Goal: Information Seeking & Learning: Learn about a topic

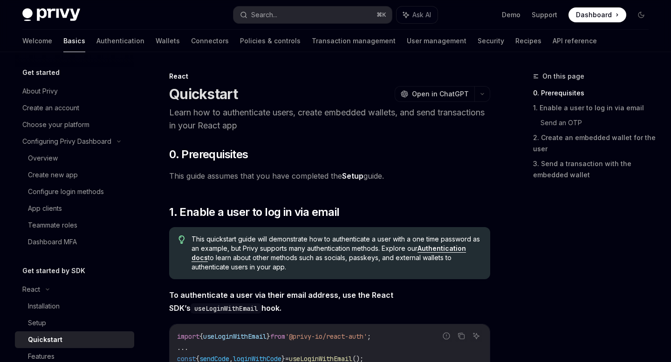
scroll to position [137, 0]
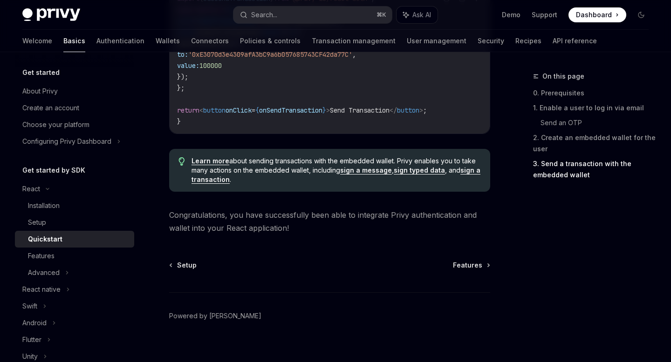
scroll to position [977, 0]
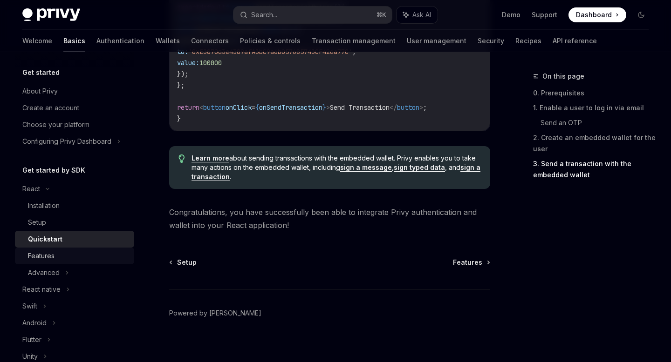
click at [72, 258] on div "Features" at bounding box center [78, 256] width 101 height 11
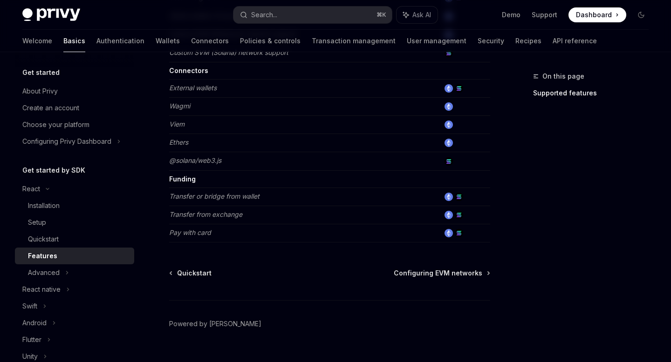
scroll to position [629, 0]
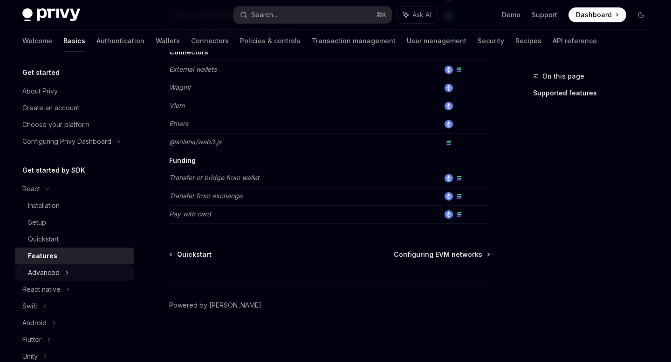
click at [57, 278] on div "Advanced" at bounding box center [74, 273] width 119 height 17
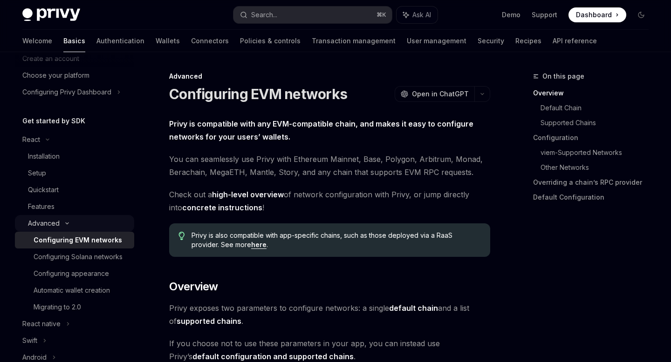
scroll to position [54, 0]
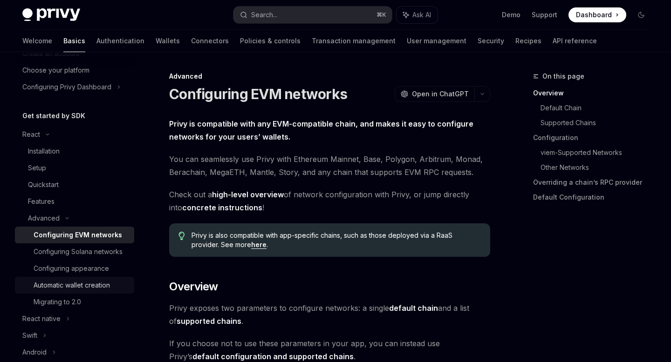
click at [78, 280] on div "Automatic wallet creation" at bounding box center [72, 285] width 76 height 11
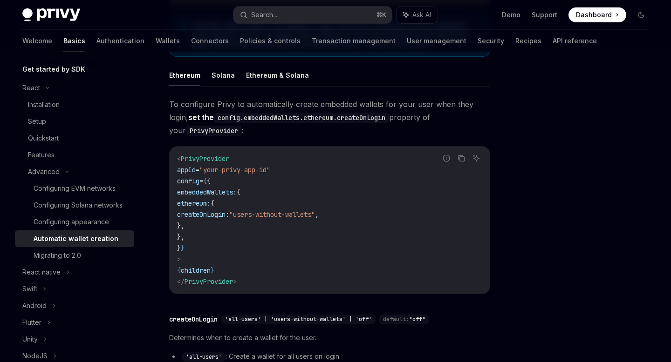
scroll to position [118, 0]
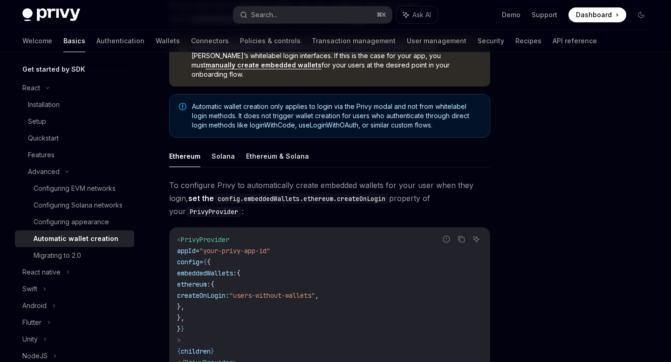
click at [294, 278] on code "< PrivyProvider appId = "your-privy-app-id" config = { { embeddedWallets: { eth…" at bounding box center [329, 301] width 305 height 134
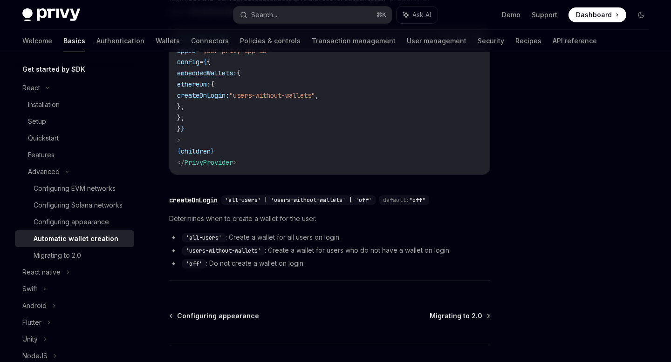
scroll to position [318, 0]
click at [307, 197] on span "'all-users' | 'users-without-wallets' | 'off'" at bounding box center [298, 200] width 147 height 7
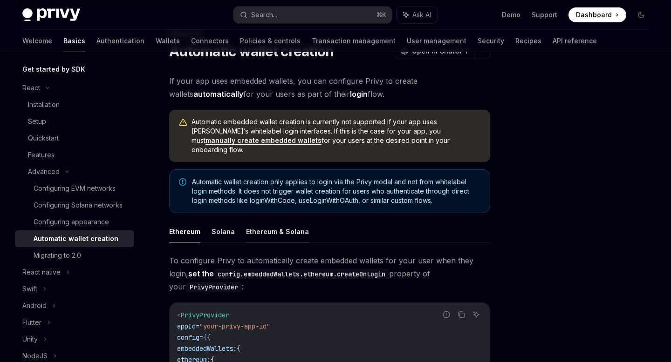
scroll to position [45, 0]
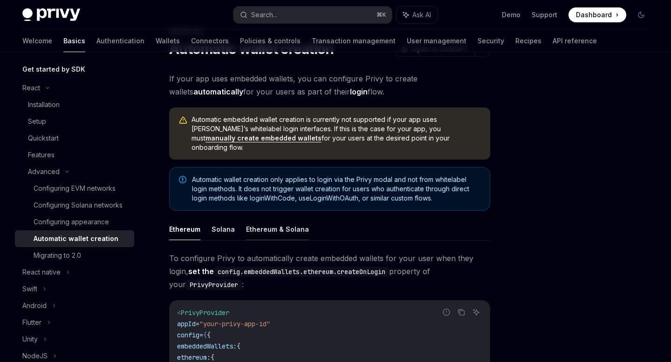
click at [261, 221] on button "Ethereum & Solana" at bounding box center [277, 229] width 63 height 22
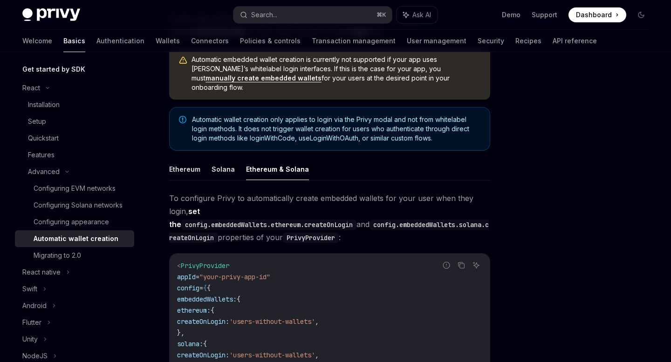
scroll to position [129, 0]
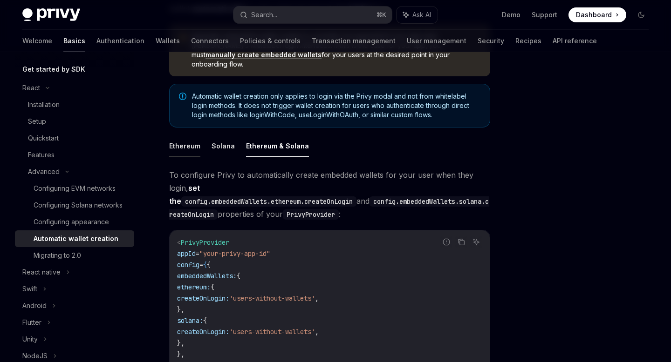
click at [184, 136] on button "Ethereum" at bounding box center [184, 146] width 31 height 22
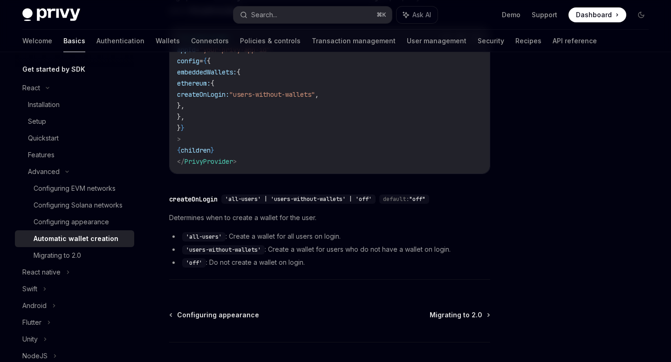
scroll to position [371, 0]
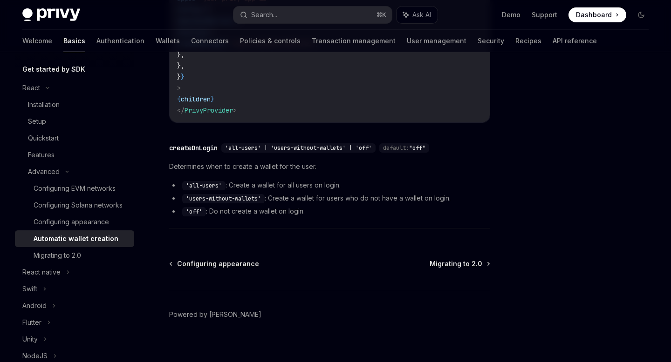
click at [471, 249] on div "Advanced Automatic wallet creation OpenAI Open in ChatGPT OpenAI Open in ChatGP…" at bounding box center [242, 36] width 499 height 672
click at [471, 259] on span "Migrating to 2.0" at bounding box center [455, 263] width 53 height 9
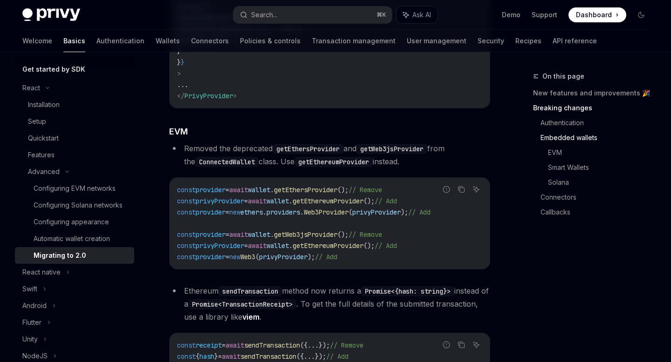
scroll to position [895, 0]
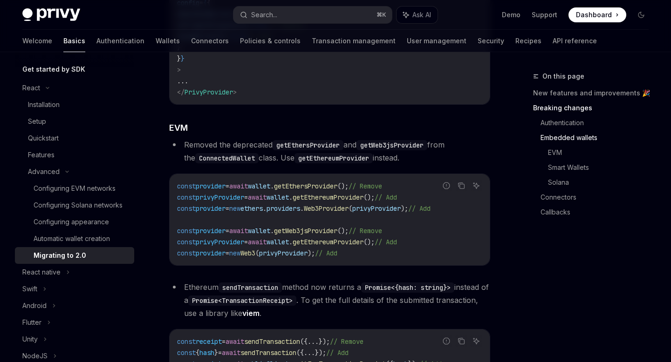
click at [383, 146] on code "getWeb3jsProvider" at bounding box center [391, 145] width 71 height 10
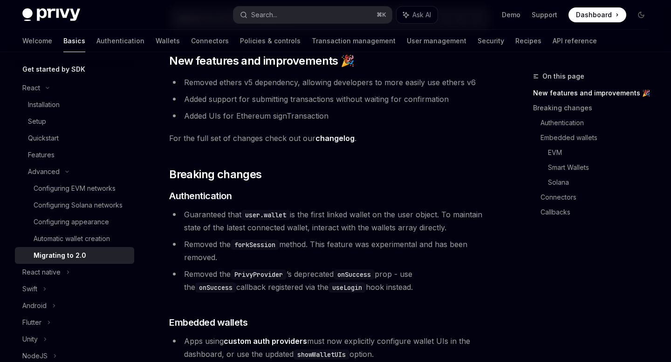
scroll to position [117, 0]
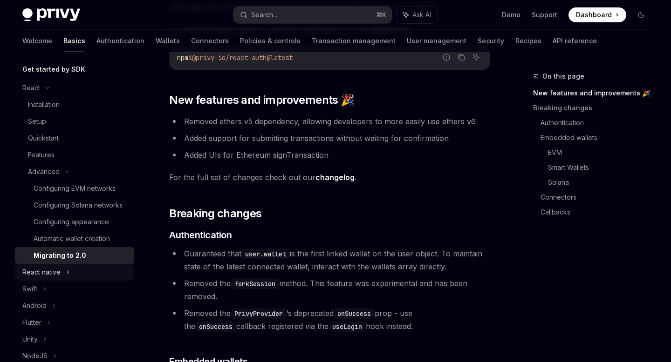
click at [65, 275] on div "React native" at bounding box center [74, 272] width 119 height 17
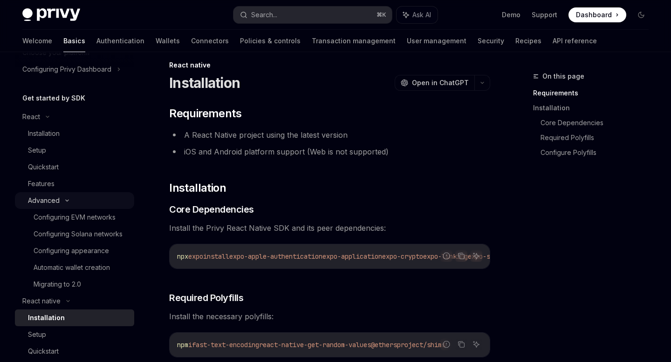
scroll to position [45, 0]
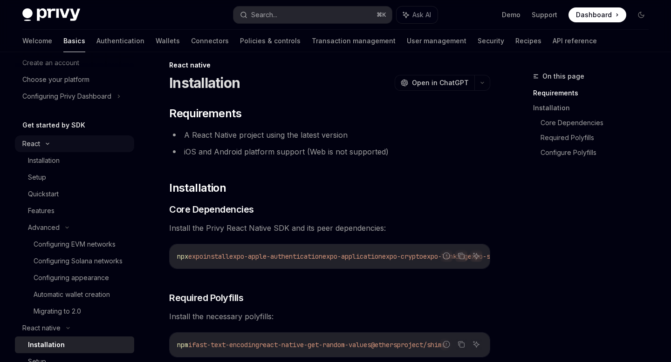
click at [53, 149] on div "React" at bounding box center [74, 144] width 119 height 17
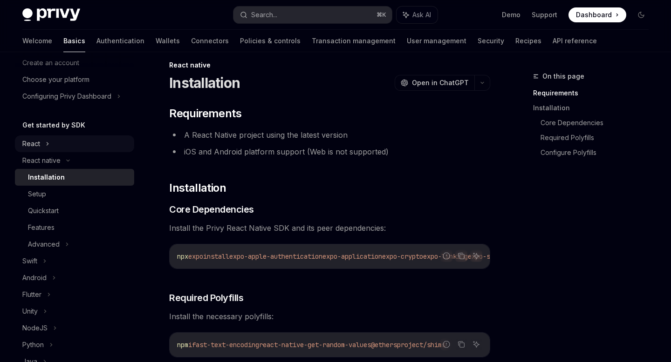
click at [53, 149] on div "React" at bounding box center [74, 144] width 119 height 17
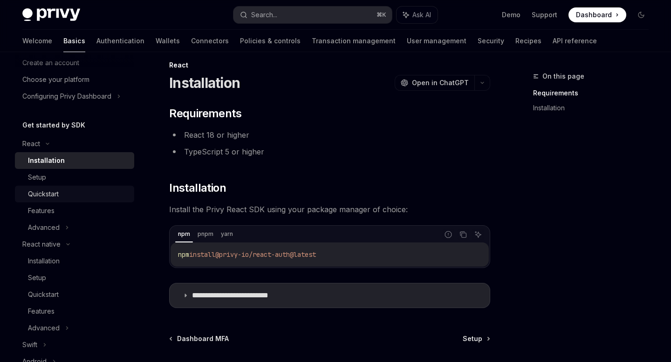
click at [64, 186] on link "Quickstart" at bounding box center [74, 194] width 119 height 17
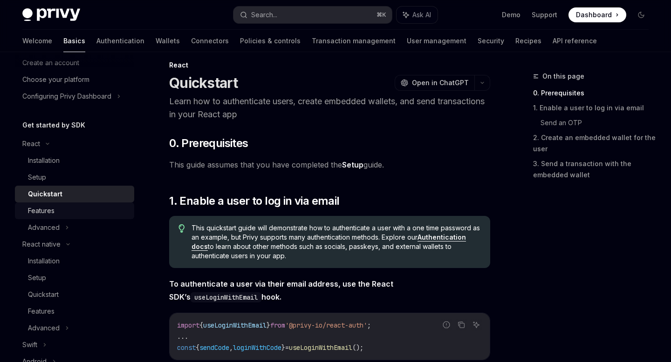
click at [70, 216] on div "Features" at bounding box center [78, 210] width 101 height 11
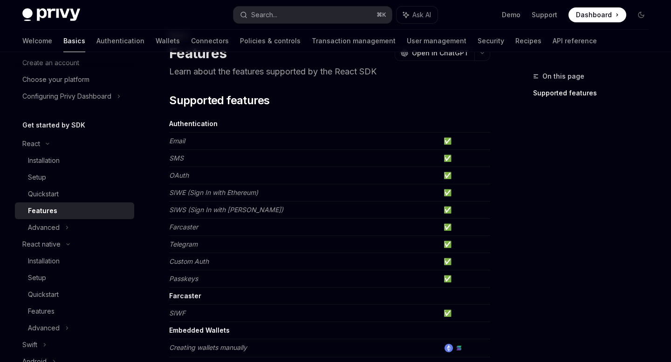
scroll to position [43, 0]
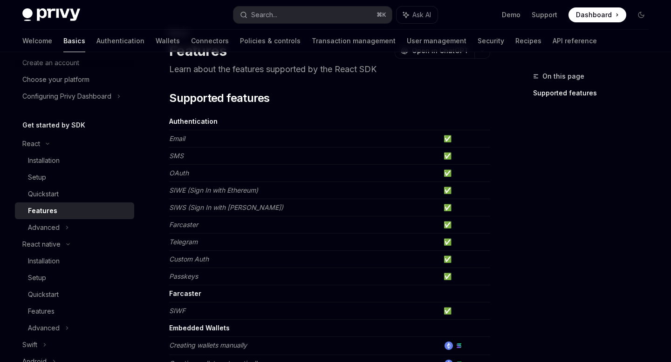
click at [209, 210] on em "SIWS (Sign In with [PERSON_NAME])" at bounding box center [226, 208] width 114 height 8
click at [560, 76] on span "On this page" at bounding box center [563, 76] width 42 height 11
click at [559, 92] on link "Supported features" at bounding box center [594, 93] width 123 height 15
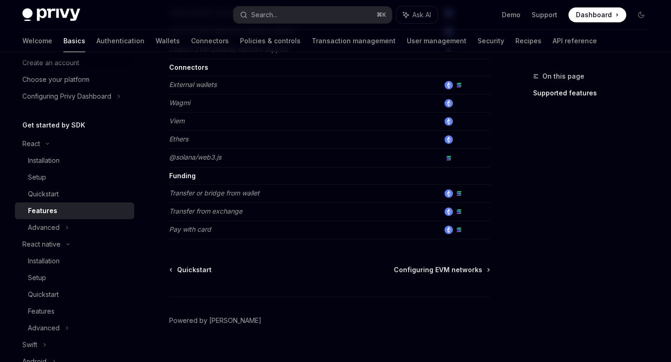
scroll to position [629, 0]
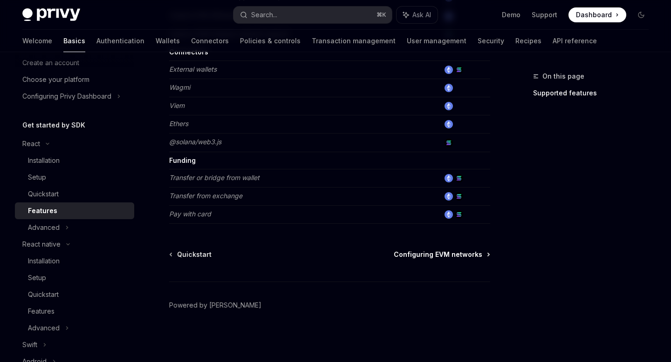
click at [441, 258] on span "Configuring EVM networks" at bounding box center [437, 254] width 88 height 9
type textarea "*"
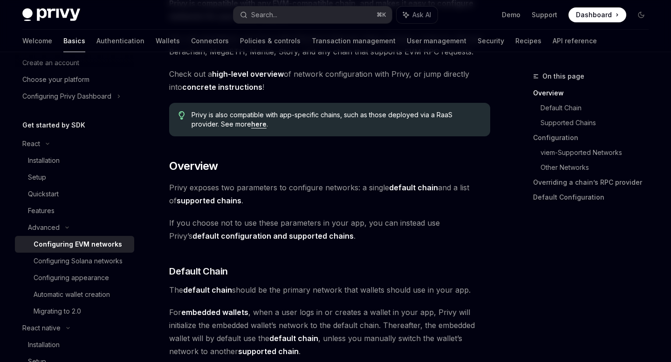
scroll to position [127, 0]
